Goal: Information Seeking & Learning: Learn about a topic

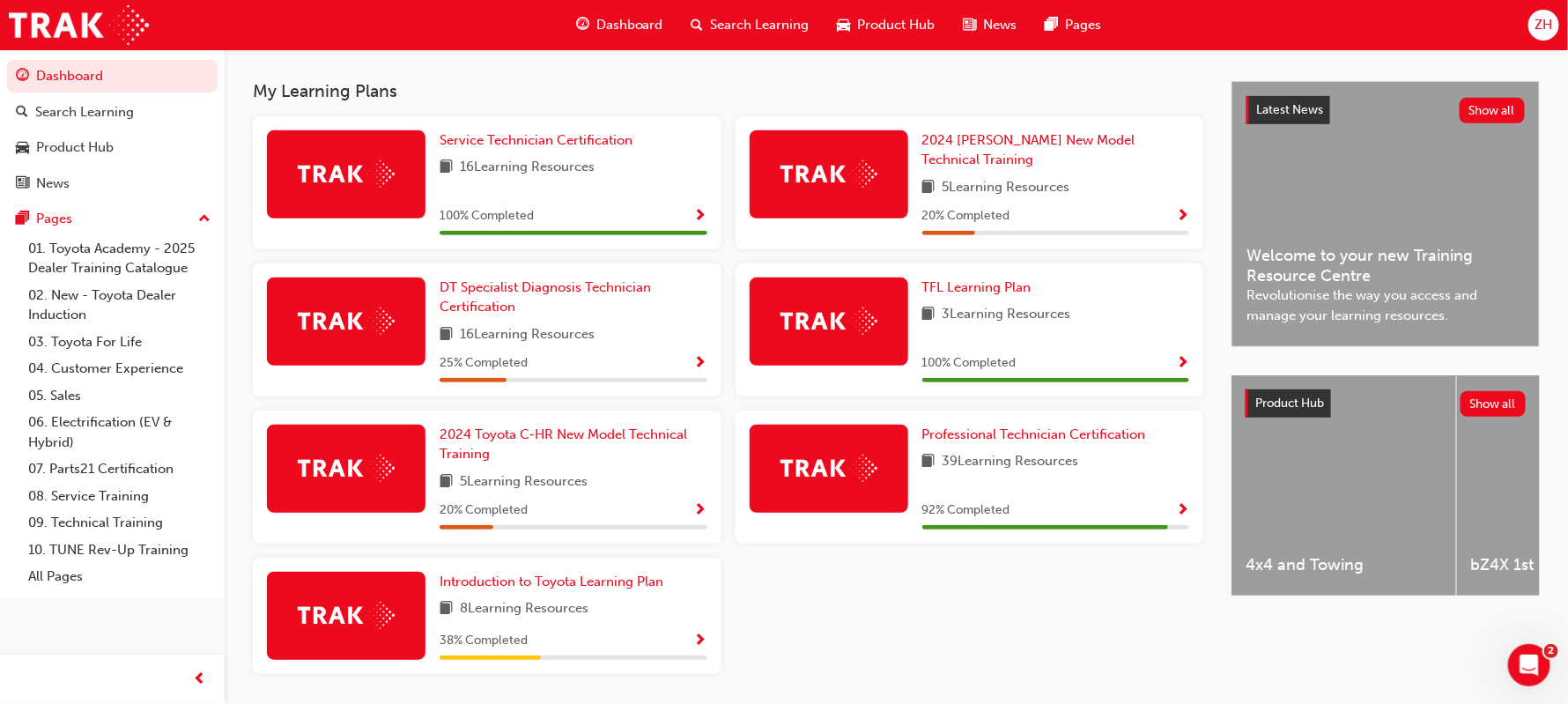
scroll to position [361, 0]
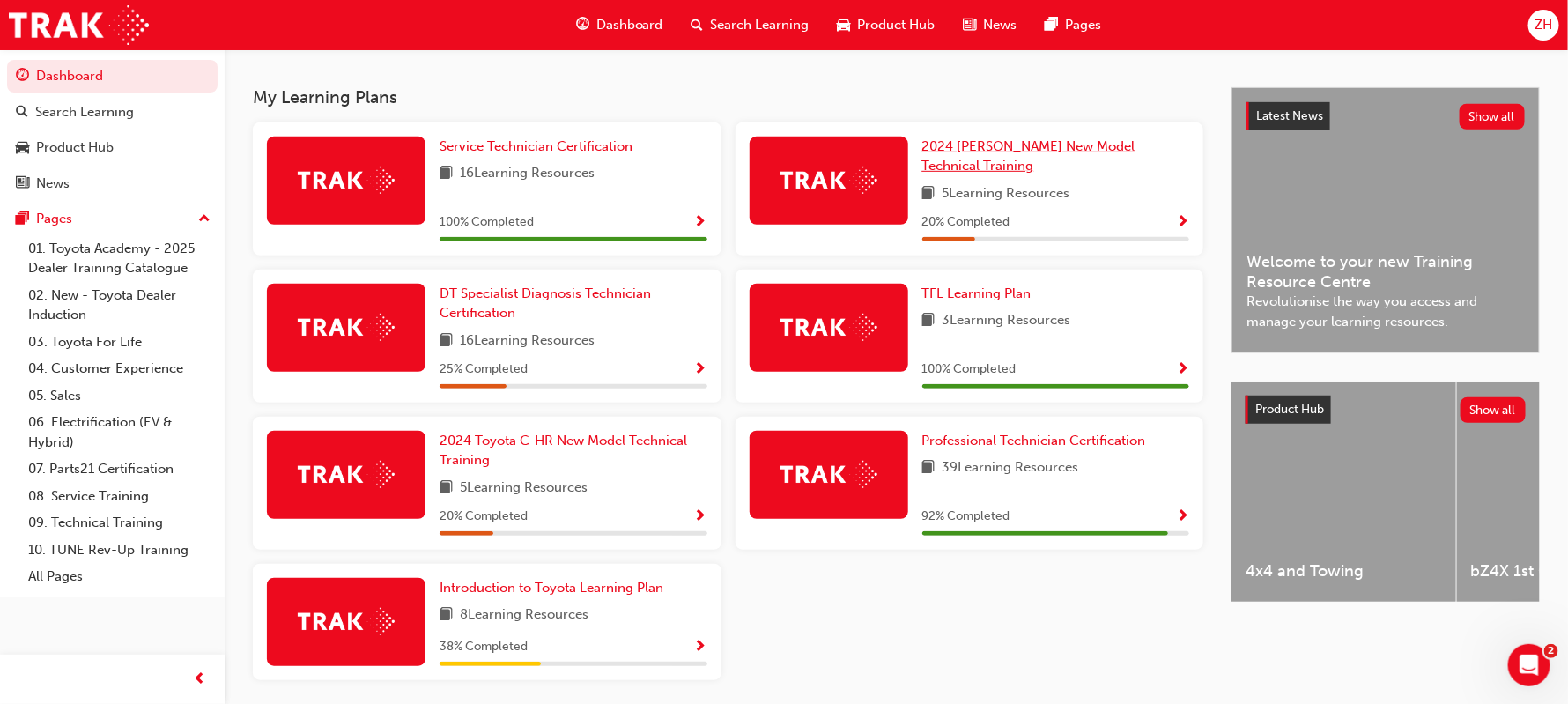
click at [1019, 149] on span "2024 [PERSON_NAME] New Model Technical Training" at bounding box center [1029, 157] width 213 height 36
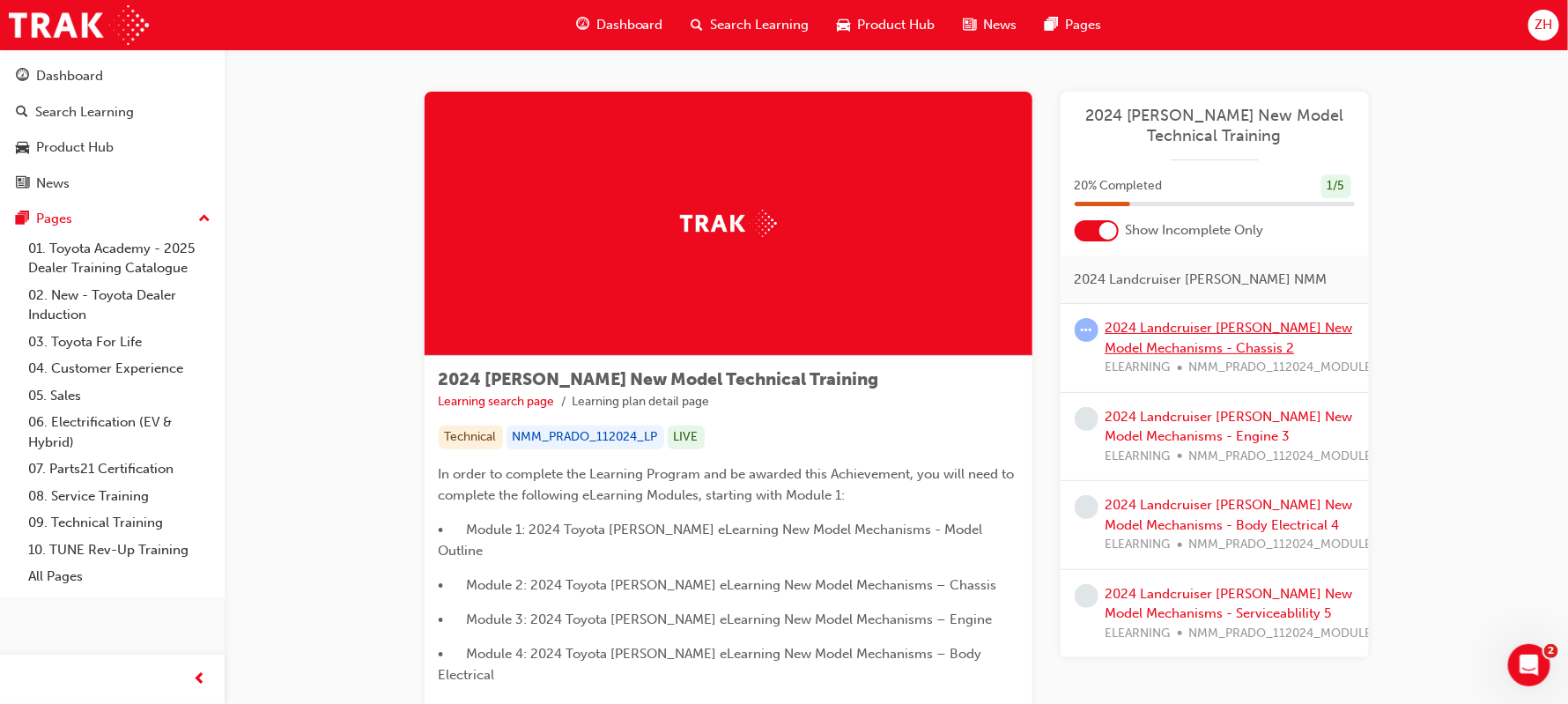
click at [1160, 341] on link "2024 Landcruiser [PERSON_NAME] New Model Mechanisms - Chassis 2" at bounding box center [1229, 338] width 248 height 36
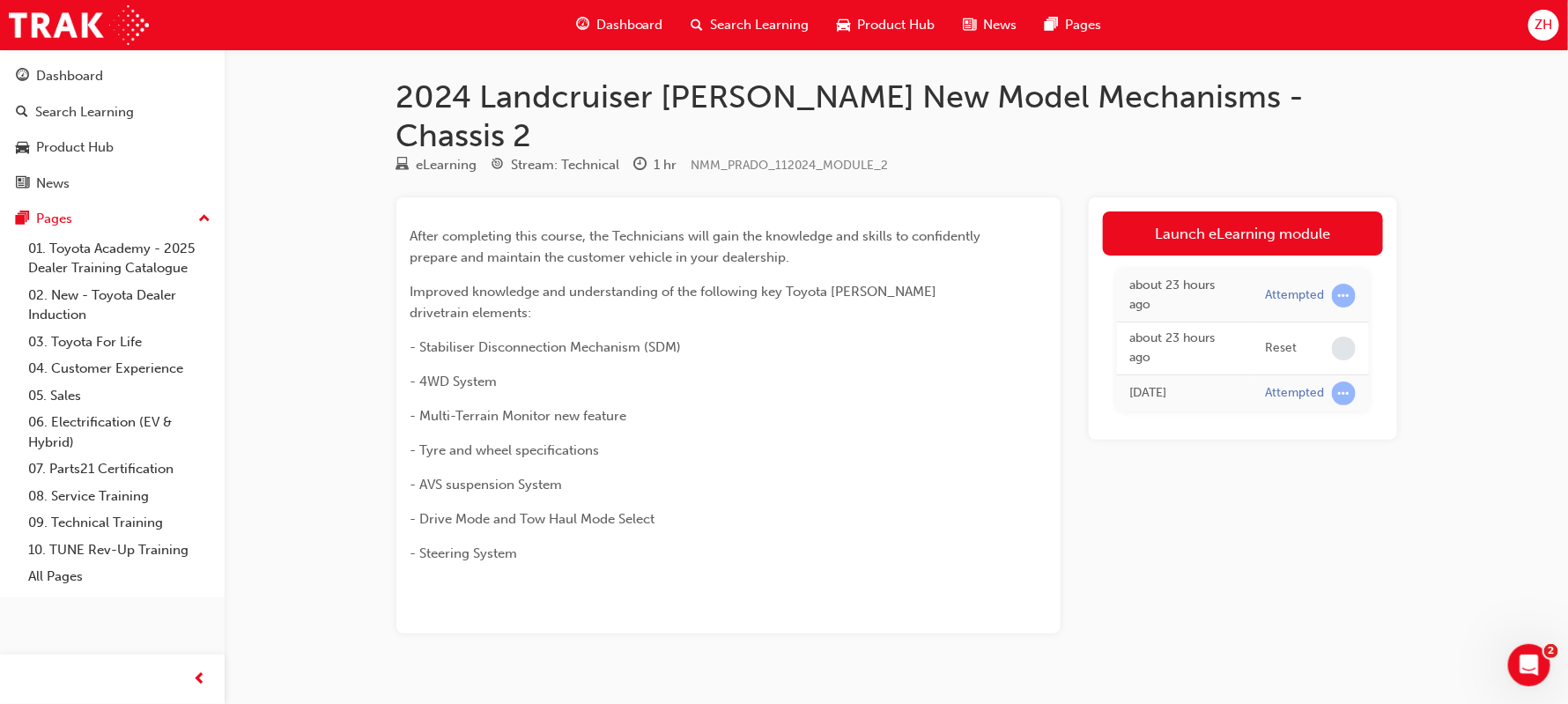
click at [1245, 256] on div "about 23 hours ago Attempted about 23 hours ago Reset [DATE] Attempted" at bounding box center [1243, 341] width 280 height 170
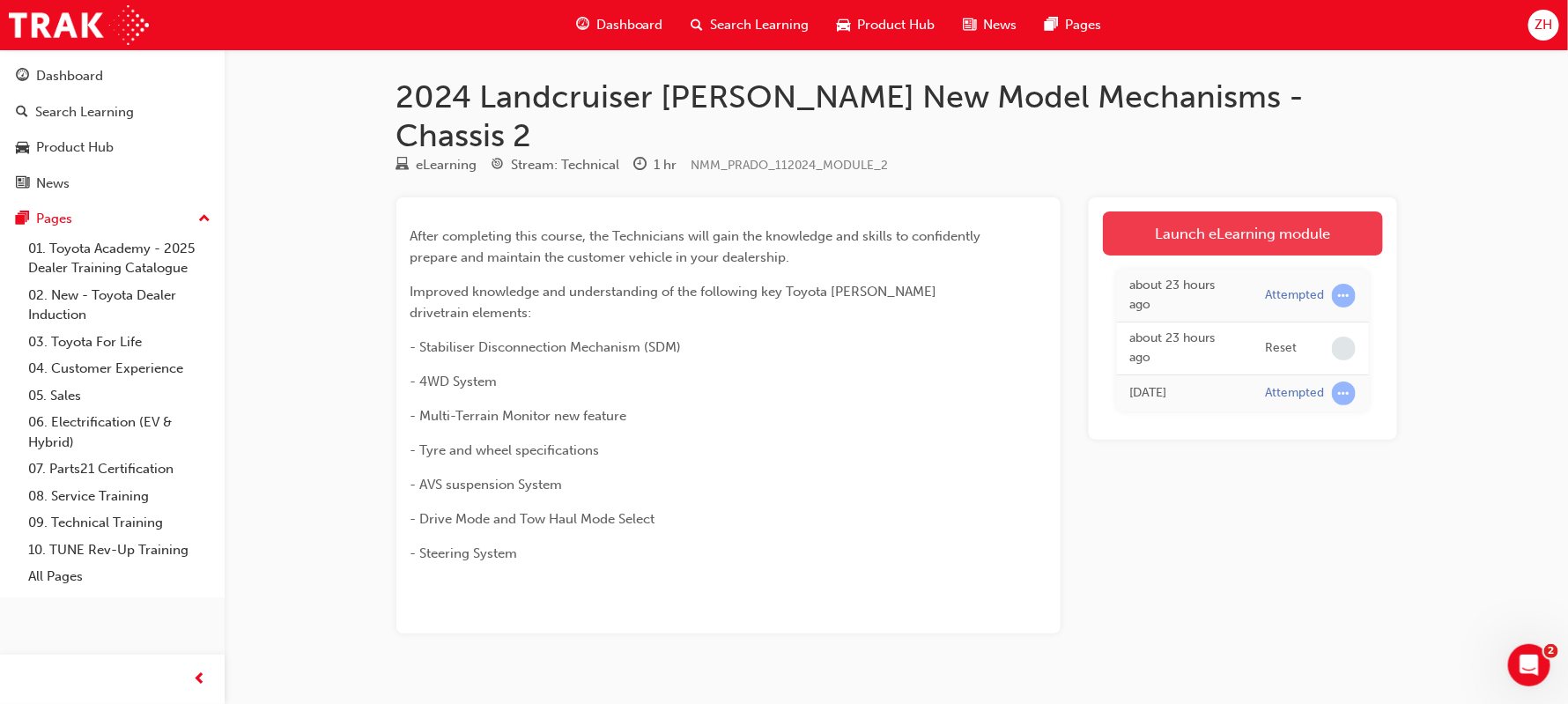
click at [1245, 212] on link "Launch eLearning module" at bounding box center [1243, 234] width 280 height 44
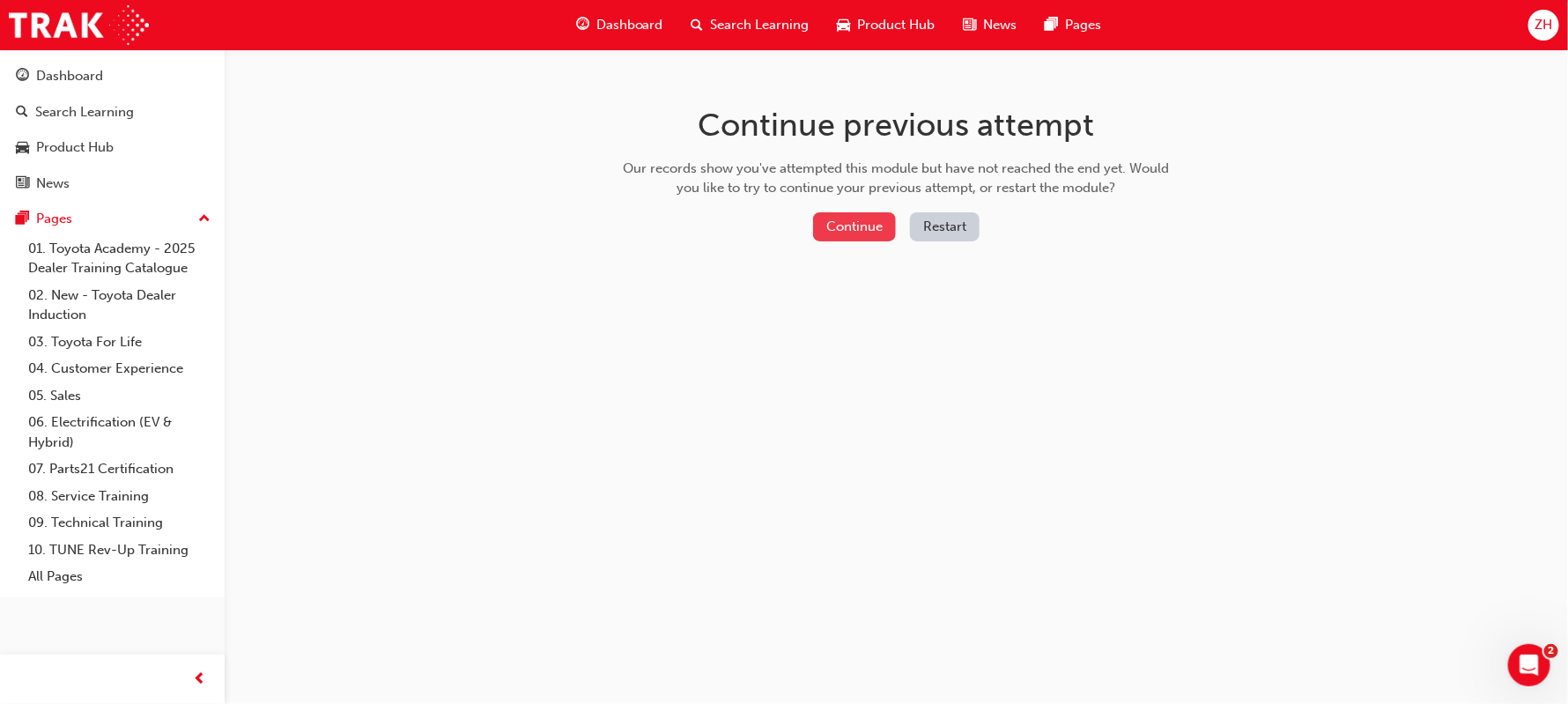
click at [827, 218] on button "Continue" at bounding box center [855, 227] width 83 height 29
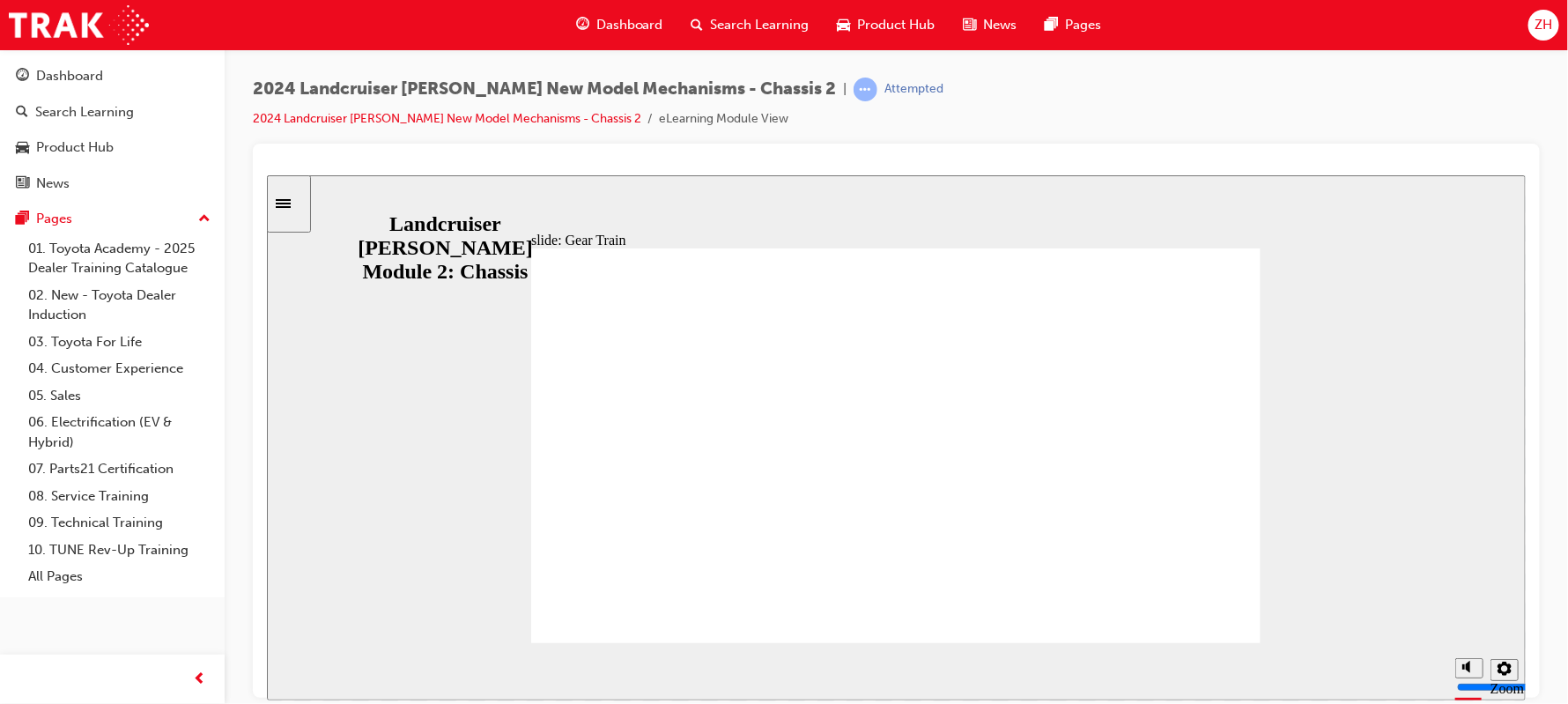
drag, startPoint x: 1810, startPoint y: 427, endPoint x: 1524, endPoint y: 300, distance: 312.9
click at [700, 181] on div "slide: Gear Train Gear Train Oval 1 The 8-speed configuration has been achieved…" at bounding box center [895, 437] width 1259 height 526
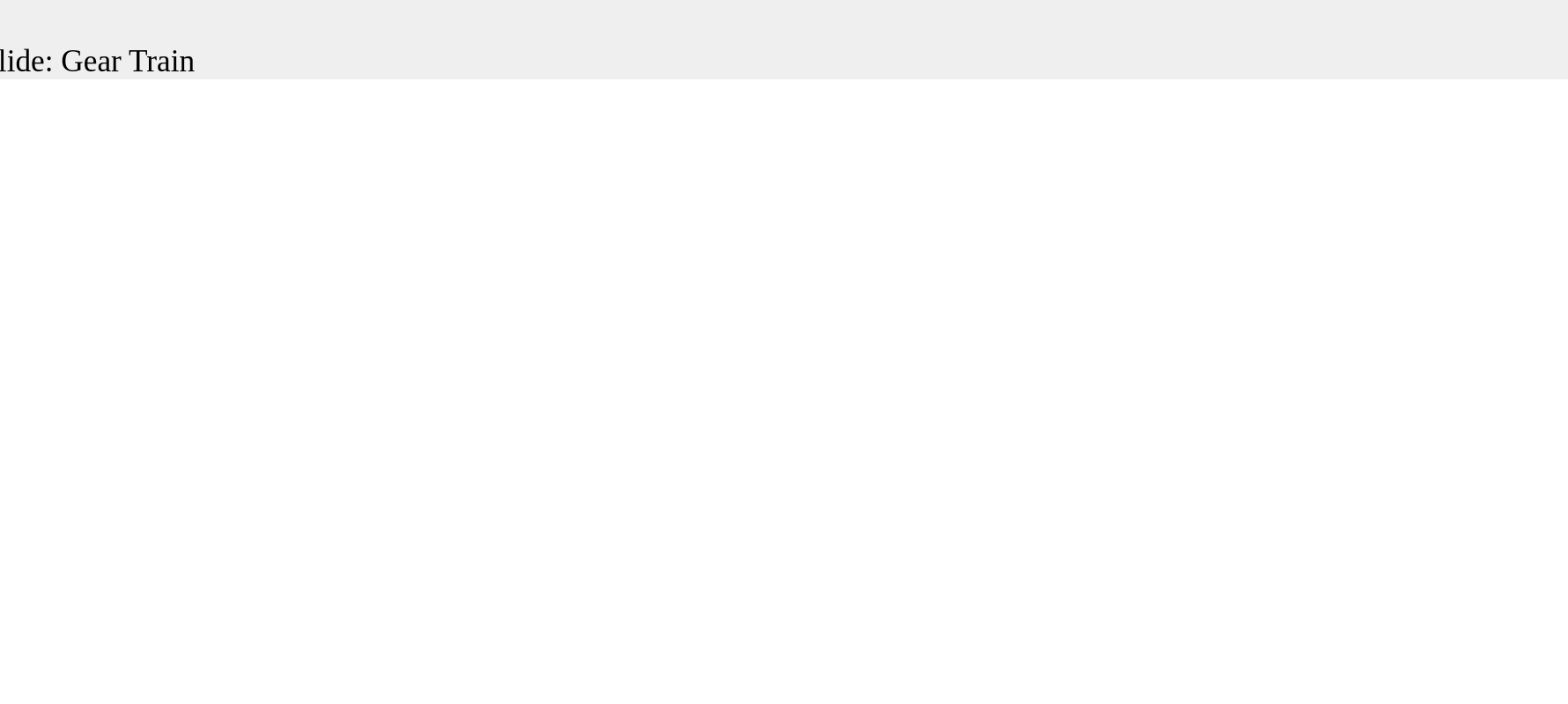
drag, startPoint x: -302, startPoint y: 110, endPoint x: -281, endPoint y: 106, distance: 21.4
drag, startPoint x: -272, startPoint y: 104, endPoint x: -313, endPoint y: 102, distance: 41.0
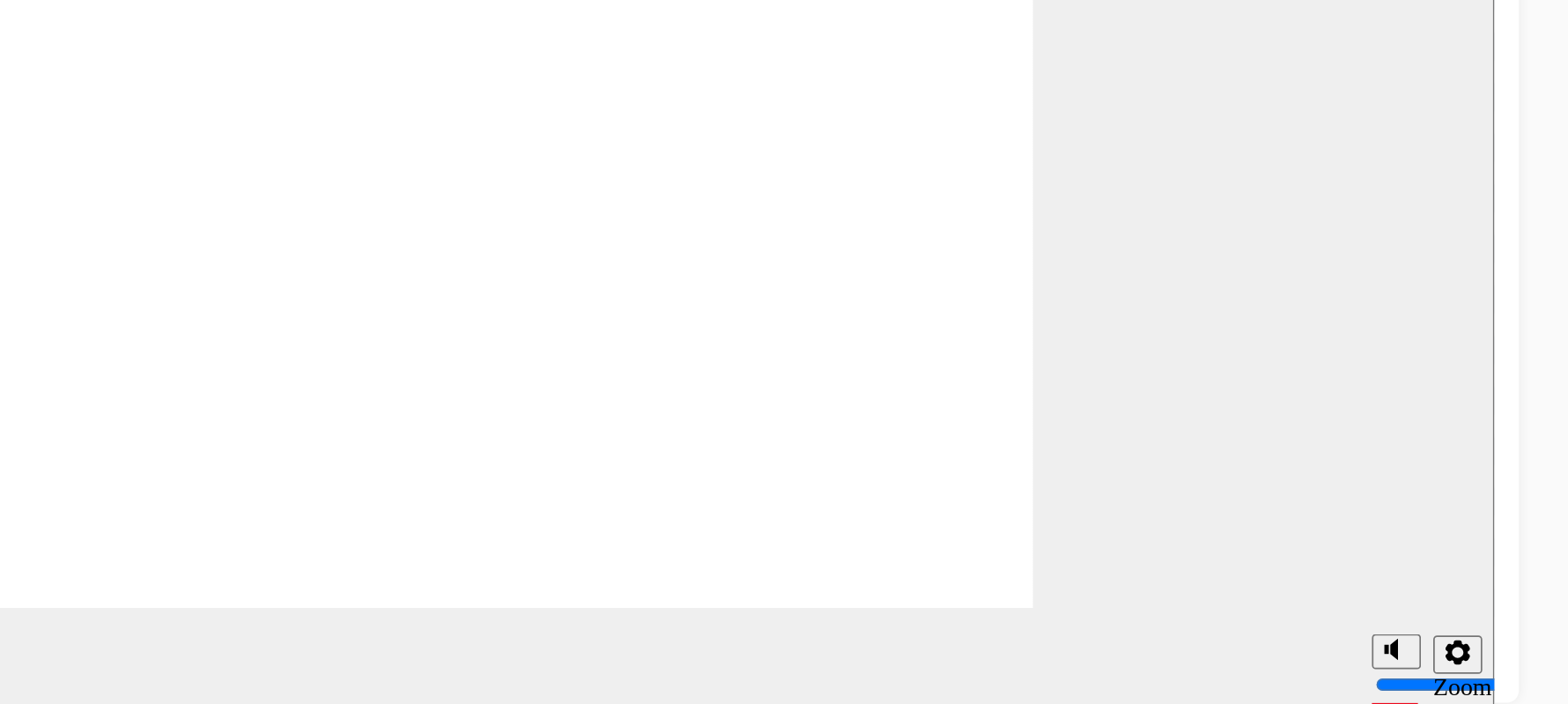
scroll to position [0, 0]
